Goal: Information Seeking & Learning: Learn about a topic

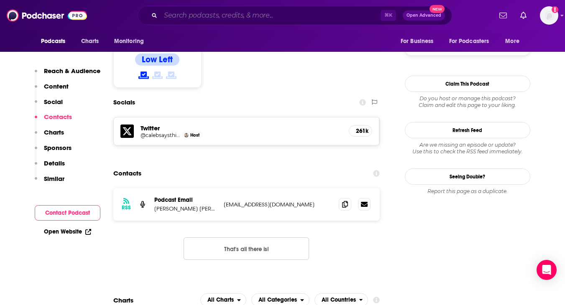
click at [234, 14] on input "Search podcasts, credits, & more..." at bounding box center [271, 15] width 220 height 13
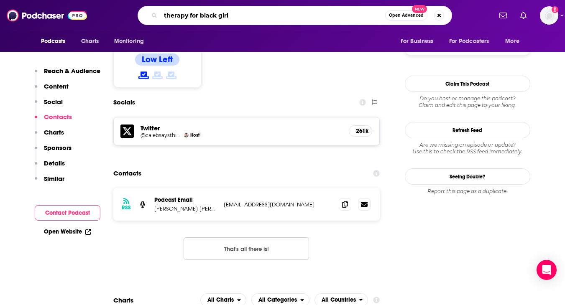
type input "therapy for black girls"
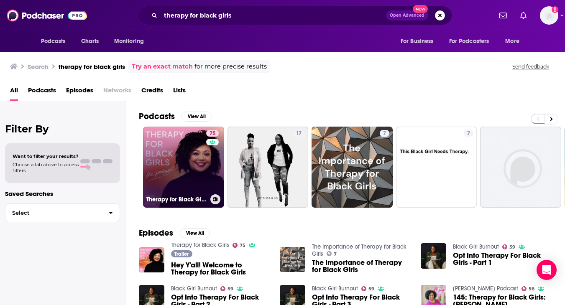
click at [174, 151] on link "75 Therapy for Black Girls" at bounding box center [183, 167] width 81 height 81
